Goal: Task Accomplishment & Management: Manage account settings

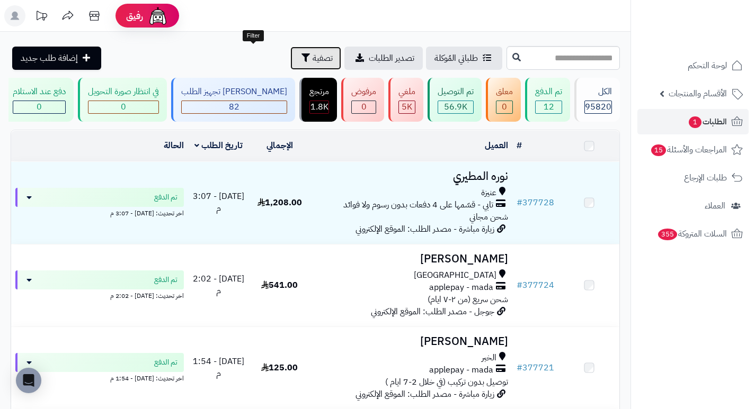
drag, startPoint x: 0, startPoint y: 0, endPoint x: 263, endPoint y: 47, distance: 266.9
click at [312, 59] on span "تصفية" at bounding box center [322, 58] width 20 height 13
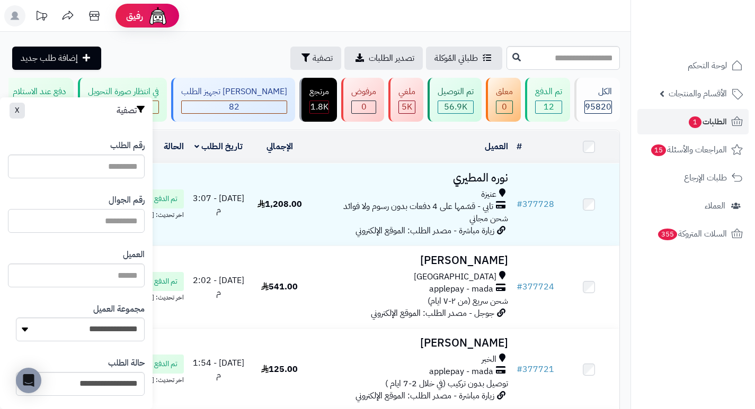
click at [118, 220] on input "text" at bounding box center [76, 221] width 137 height 24
paste input "*********"
type input "*********"
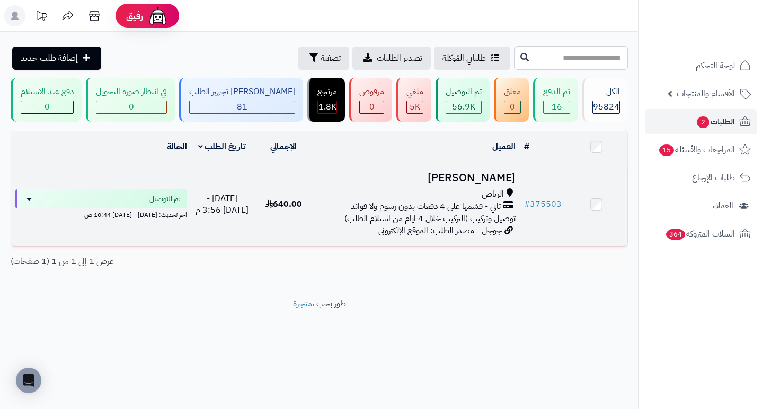
click at [493, 184] on h3 "أمل يوسف" at bounding box center [416, 178] width 196 height 12
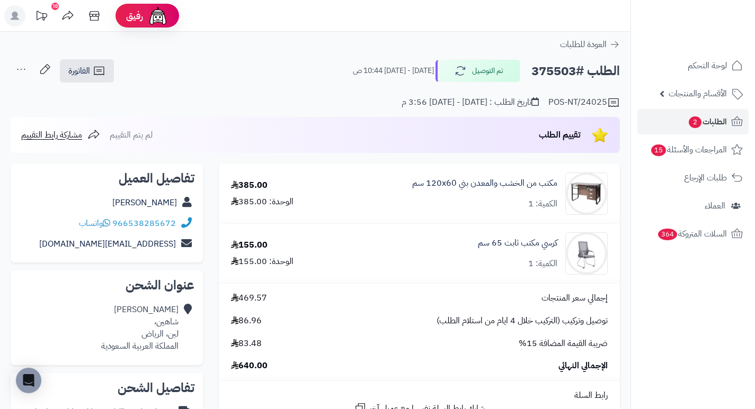
click at [554, 71] on h2 "الطلب #375503" at bounding box center [575, 71] width 88 height 22
copy h2 "375503"
click at [383, 177] on div "مكتب من الخشب والمعدن بني 120x60 سم الكمية: 1" at bounding box center [476, 194] width 279 height 42
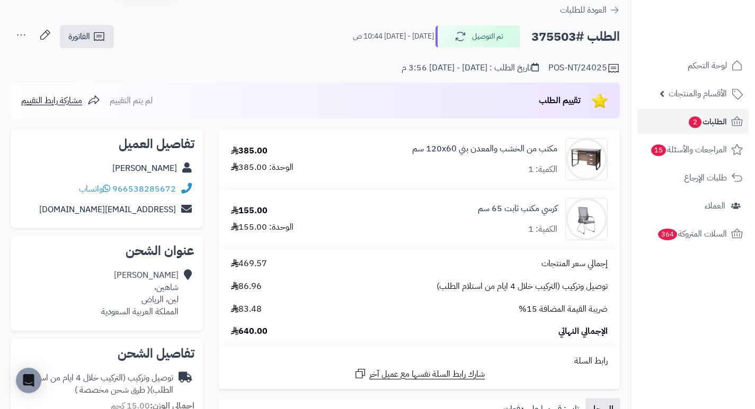
scroll to position [53, 0]
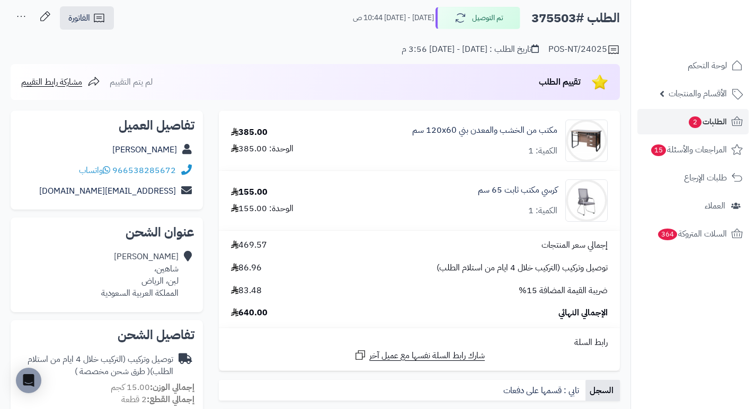
click at [407, 208] on div "كرسي مكتب ثابت 65 سم الكمية: 1" at bounding box center [476, 201] width 279 height 42
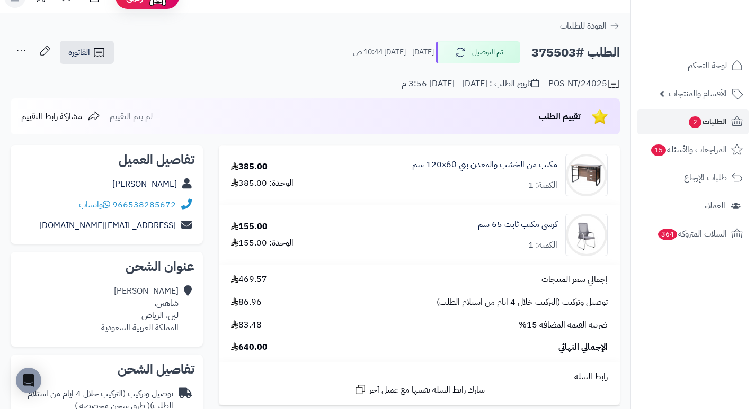
scroll to position [0, 0]
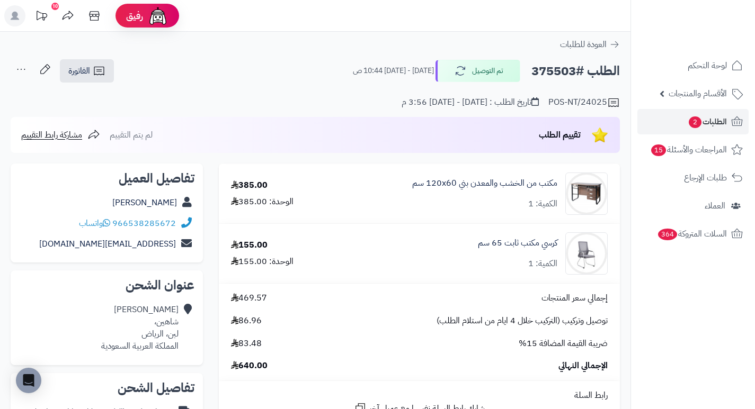
click at [380, 249] on div "كرسي مكتب ثابت 65 سم الكمية: 1" at bounding box center [476, 254] width 279 height 42
click at [697, 121] on span "2" at bounding box center [695, 123] width 13 height 12
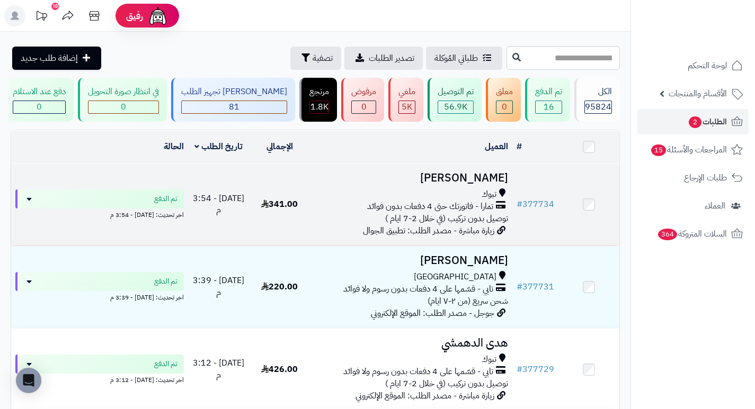
click at [476, 184] on h3 "عبدالله مجرشي" at bounding box center [411, 178] width 194 height 12
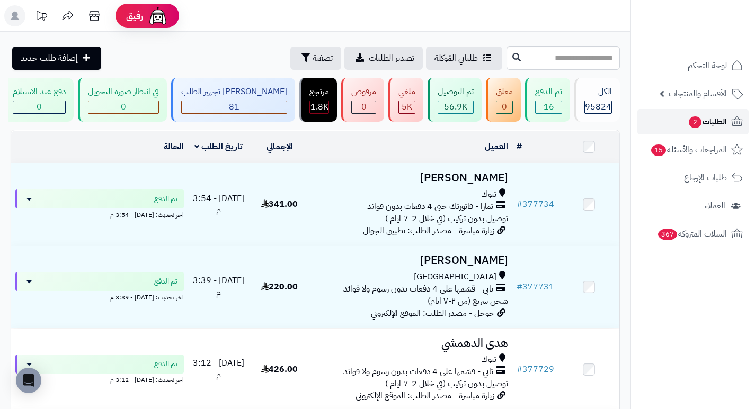
click at [713, 122] on span "الطلبات 2" at bounding box center [706, 121] width 39 height 15
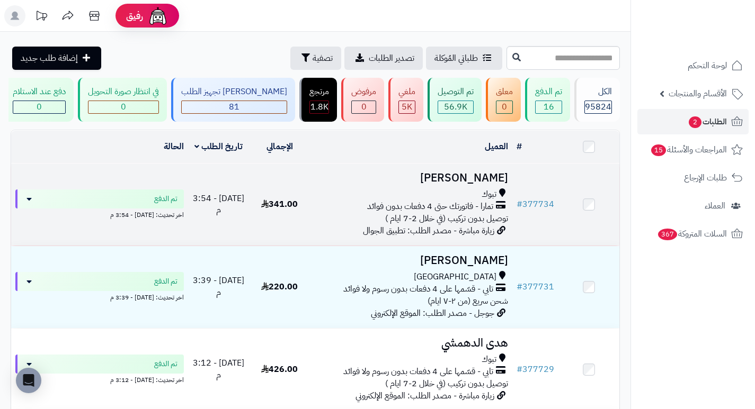
click at [486, 184] on h3 "عبدالله مجرشي" at bounding box center [411, 178] width 194 height 12
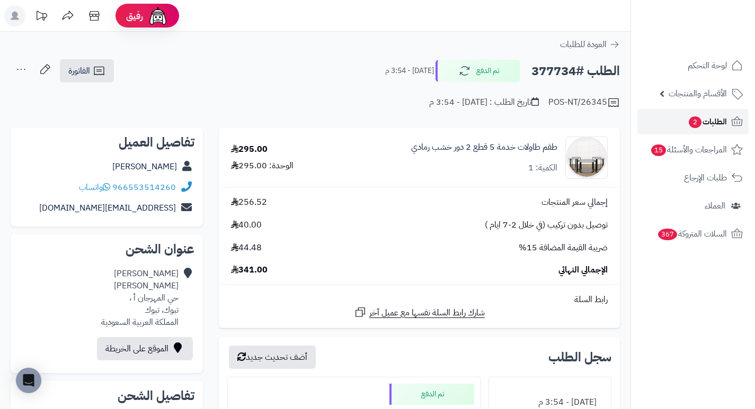
click at [690, 120] on span "2" at bounding box center [695, 123] width 13 height 12
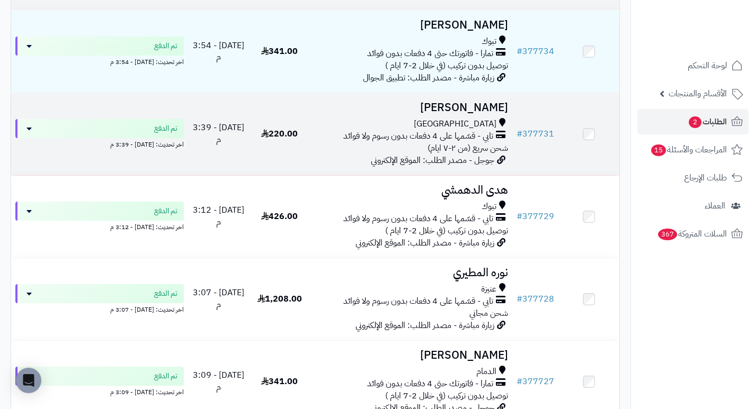
scroll to position [159, 0]
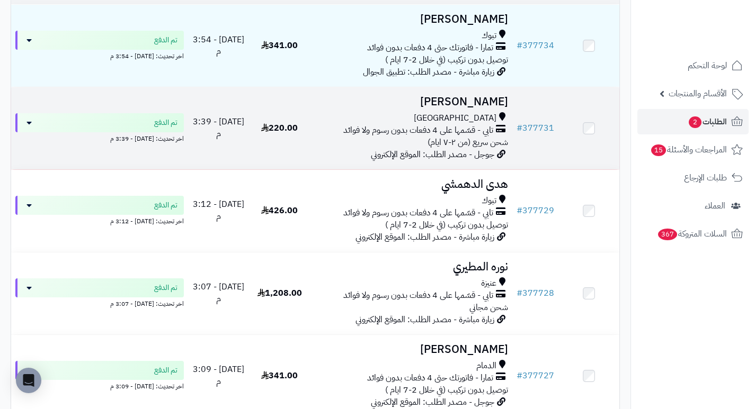
click at [471, 105] on h3 "[PERSON_NAME]" at bounding box center [411, 102] width 194 height 12
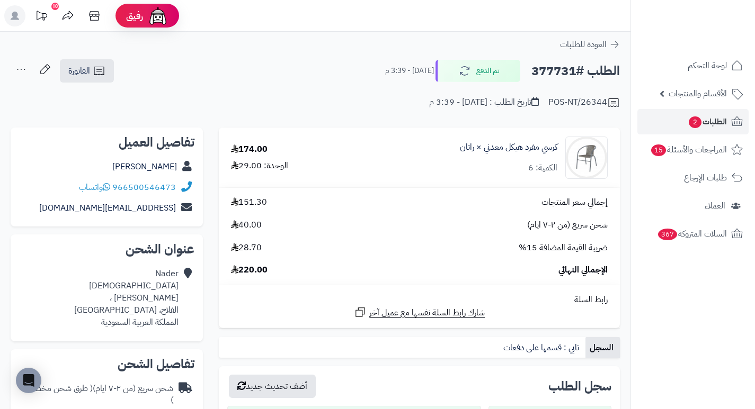
drag, startPoint x: 413, startPoint y: 144, endPoint x: 421, endPoint y: 121, distance: 23.8
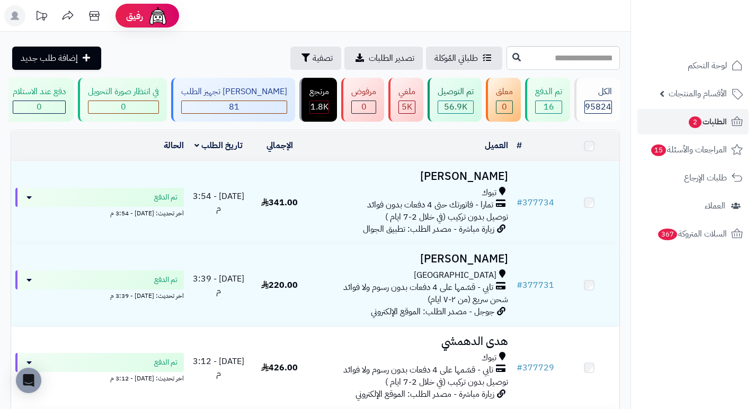
scroll to position [159, 0]
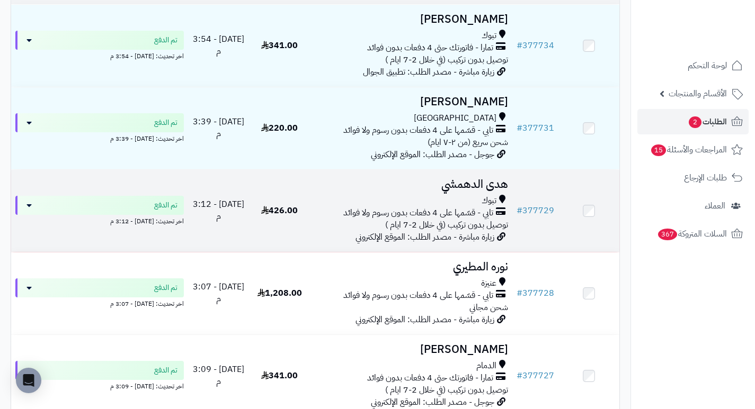
click at [477, 188] on h3 "هدى الدهمشي" at bounding box center [411, 184] width 194 height 12
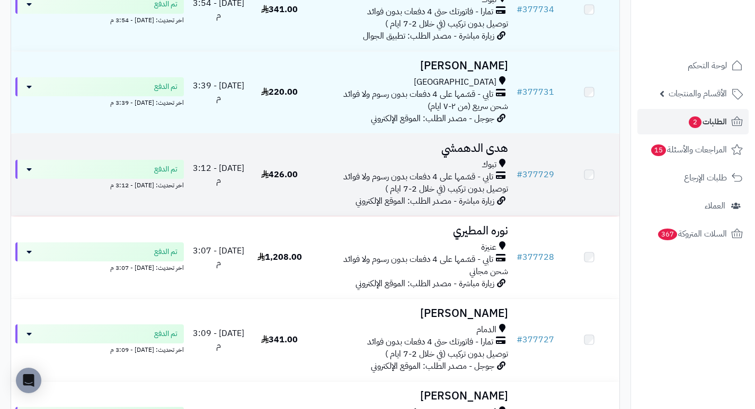
scroll to position [212, 0]
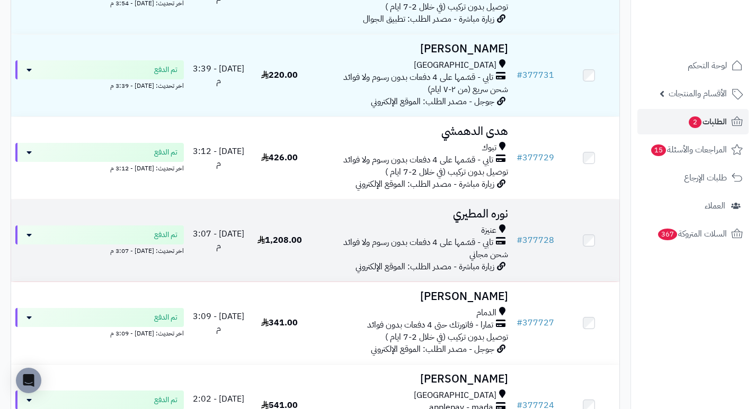
click at [486, 218] on h3 "نوره المطيري" at bounding box center [411, 214] width 194 height 12
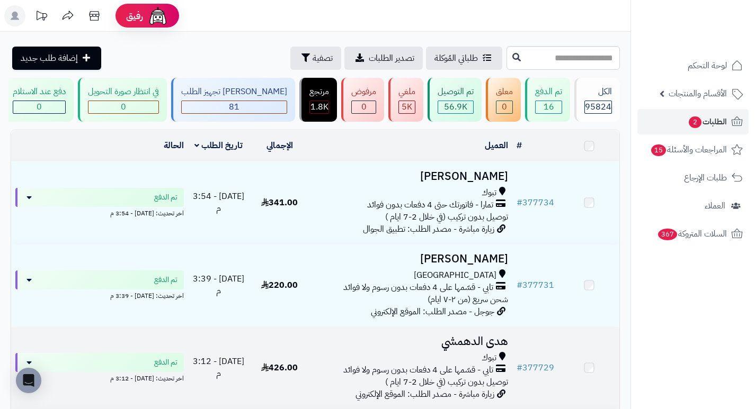
scroll to position [212, 0]
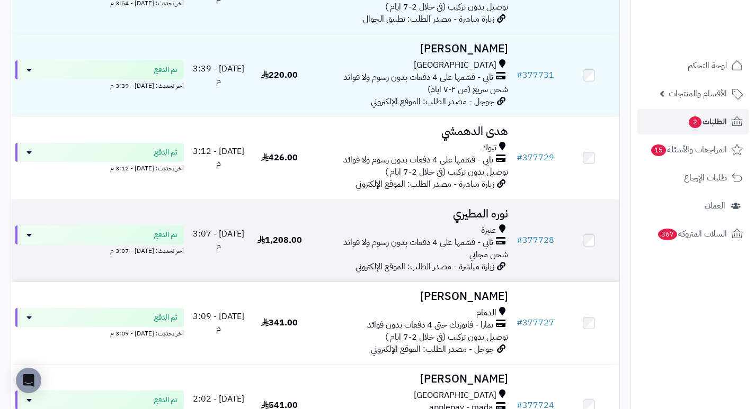
click at [493, 220] on h3 "نوره المطيري" at bounding box center [411, 214] width 194 height 12
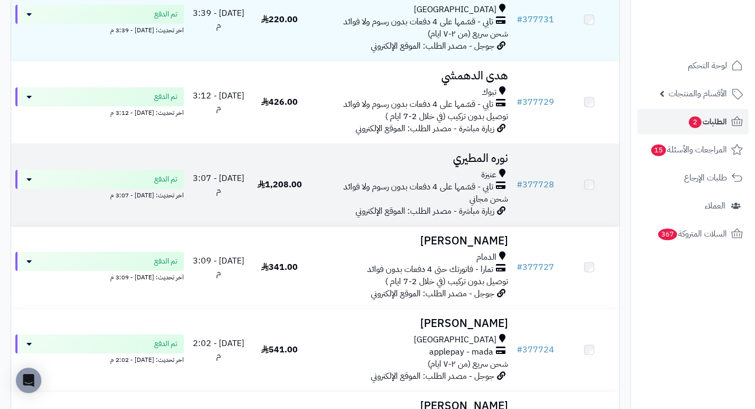
scroll to position [318, 0]
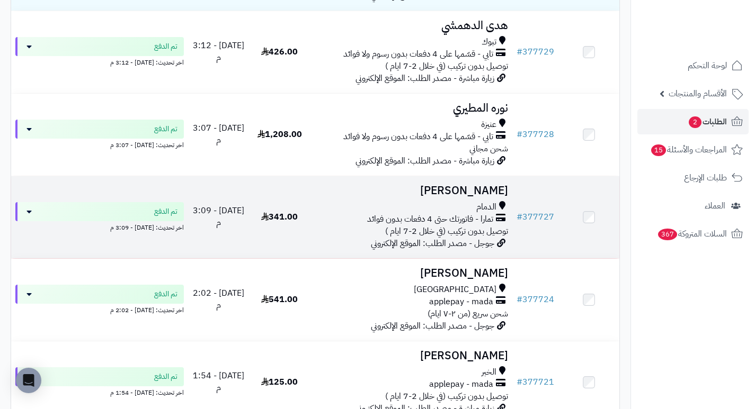
click at [478, 197] on h3 "روان العكروش" at bounding box center [411, 191] width 194 height 12
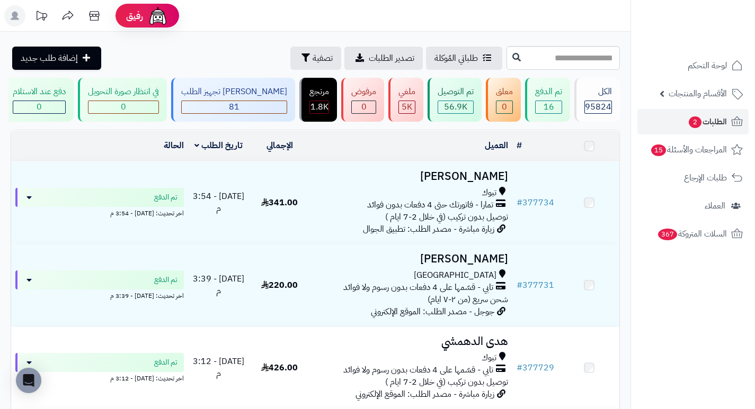
scroll to position [318, 0]
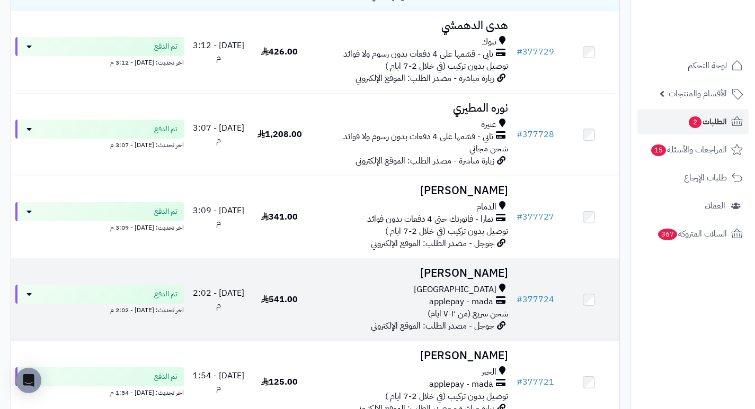
click at [474, 274] on h3 "[PERSON_NAME]" at bounding box center [411, 273] width 194 height 12
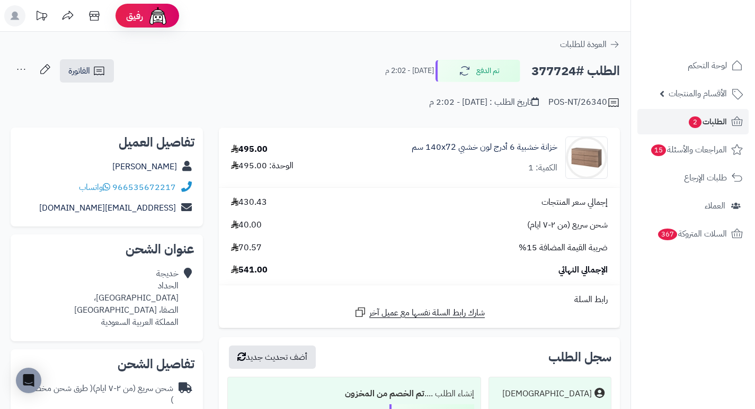
drag, startPoint x: 0, startPoint y: 0, endPoint x: 376, endPoint y: 106, distance: 390.7
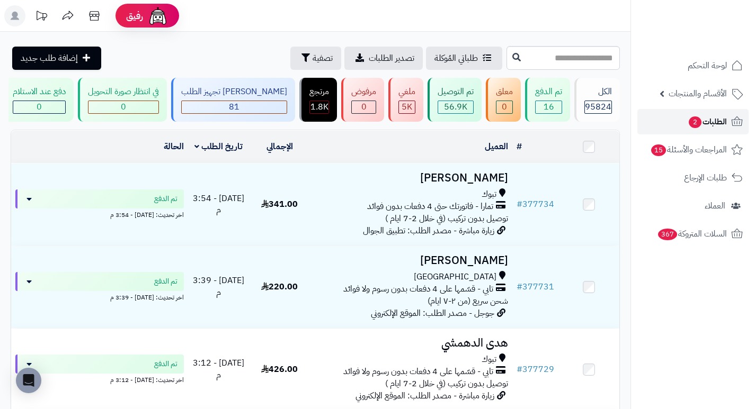
click at [716, 117] on span "الطلبات 2" at bounding box center [706, 121] width 39 height 15
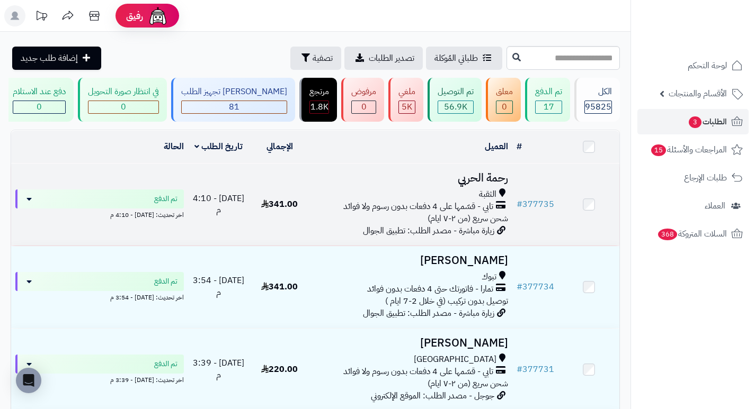
click at [464, 180] on h3 "رحمة الحربي" at bounding box center [411, 178] width 194 height 12
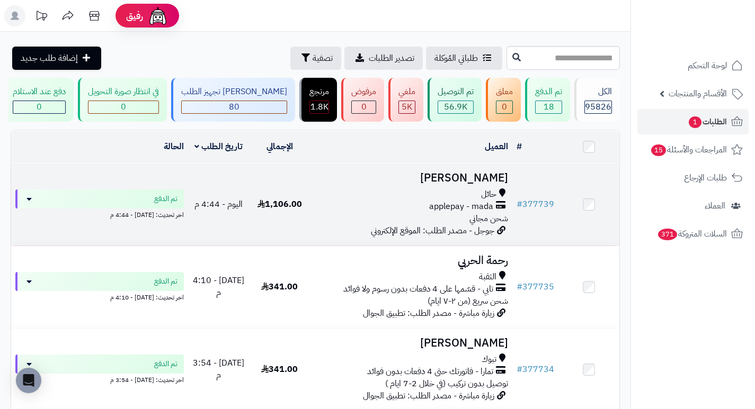
click at [493, 184] on h3 "[PERSON_NAME]" at bounding box center [411, 178] width 194 height 12
